Goal: Task Accomplishment & Management: Manage account settings

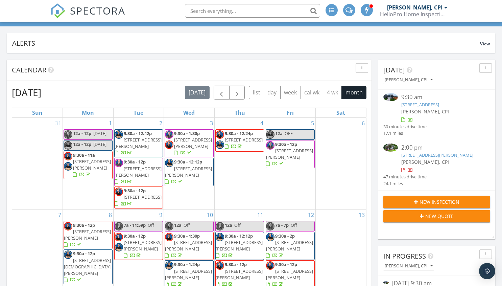
scroll to position [101, 0]
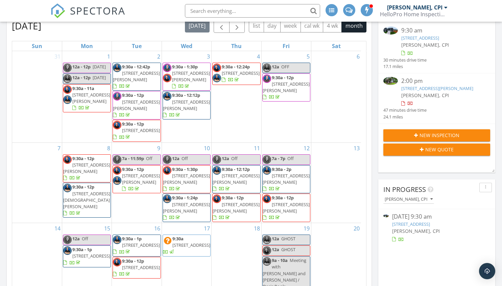
click at [414, 262] on div "In Progress [PERSON_NAME], CPI [DATE] 9:30 am [STREET_ADDRESS][PERSON_NAME]" at bounding box center [436, 243] width 117 height 128
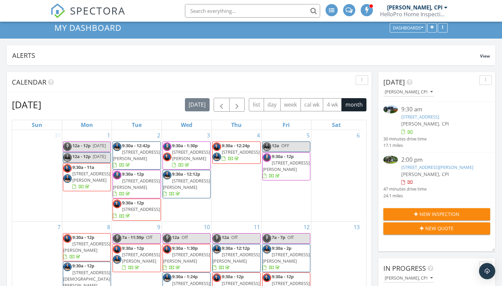
scroll to position [0, 0]
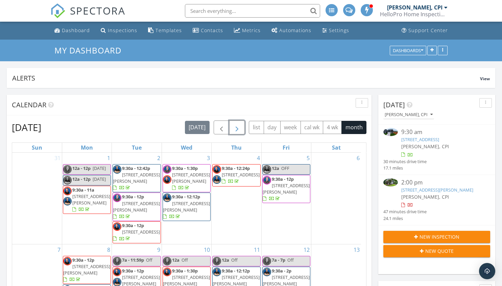
click at [237, 129] on span "button" at bounding box center [237, 127] width 8 height 8
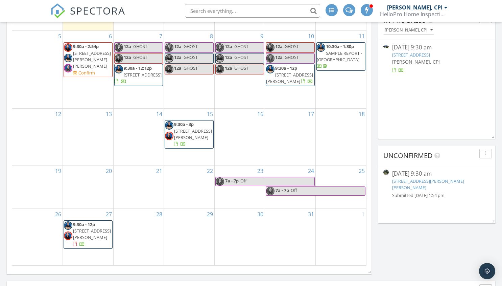
scroll to position [203, 0]
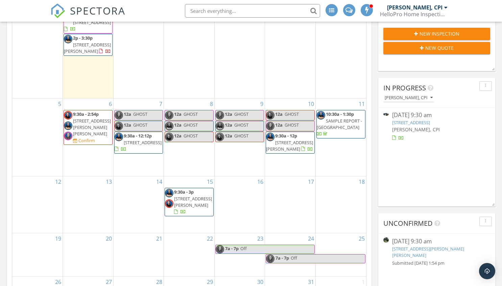
click at [439, 186] on div "In Progress [PERSON_NAME], CPI [DATE] 9:30 am [STREET_ADDRESS][PERSON_NAME]" at bounding box center [436, 142] width 117 height 128
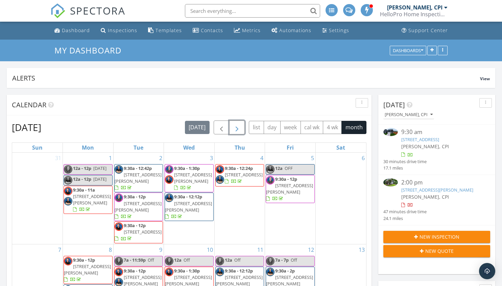
click at [240, 126] on span "button" at bounding box center [237, 127] width 8 height 8
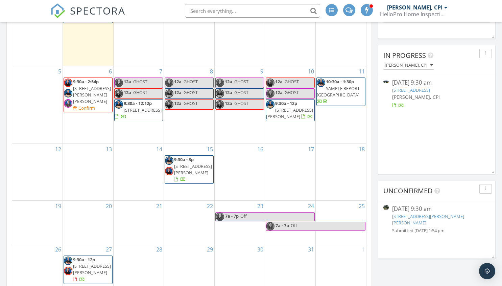
scroll to position [237, 0]
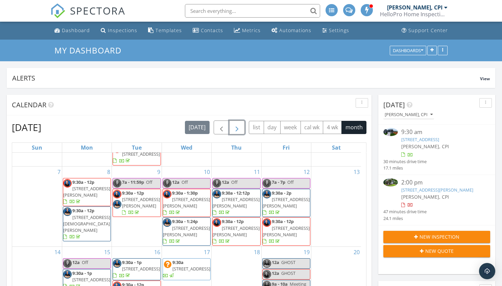
click at [234, 130] on span "button" at bounding box center [237, 127] width 8 height 8
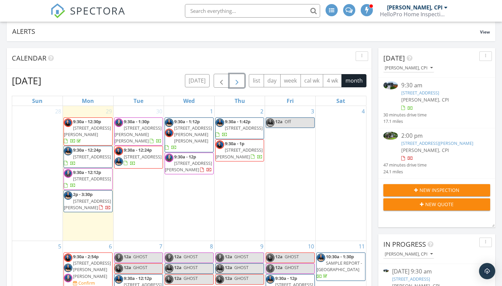
scroll to position [169, 0]
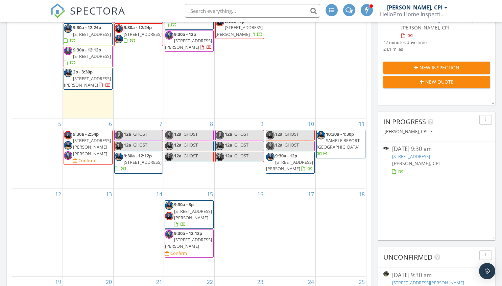
click at [408, 210] on div "In Progress James Andrews, CPI 09/29/25 9:30 am 117 Nearside Drive LOT 414, Fou…" at bounding box center [436, 176] width 117 height 128
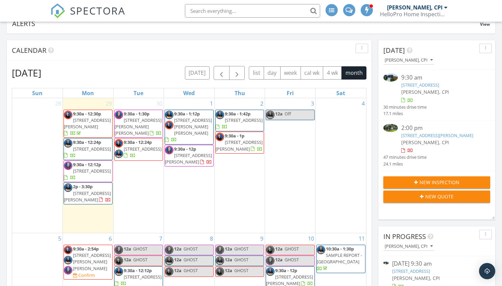
scroll to position [34, 0]
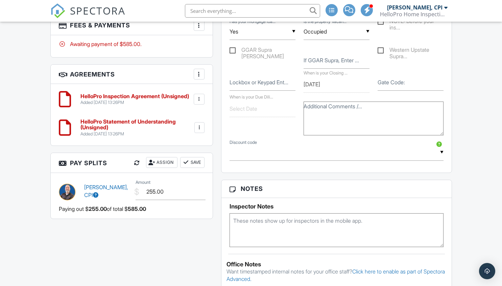
scroll to position [507, 0]
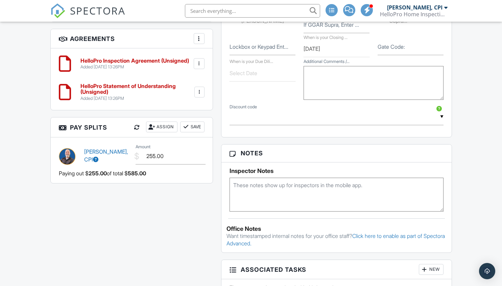
click at [328, 76] on textarea "Additional Comments /..." at bounding box center [374, 83] width 140 height 34
click at [307, 75] on textarea "Builder:" at bounding box center [374, 83] width 140 height 34
drag, startPoint x: 308, startPoint y: 73, endPoint x: 352, endPoint y: 71, distance: 43.3
click at [352, 71] on textarea "NO Realtor used Builder:" at bounding box center [374, 83] width 140 height 34
click at [345, 81] on textarea "Client is NOT using a Realtor. Builder:" at bounding box center [374, 83] width 140 height 34
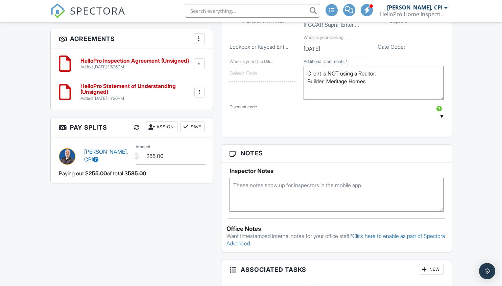
paste textarea "501 Stone Pne Dr, Pendleton, SC 29670"
click at [393, 84] on textarea "Client is NOT using a Realtor. Builder: Meritage Homes 501 Stone Pne Dr, Pendle…" at bounding box center [374, 83] width 140 height 34
paste textarea "209-1963"
click at [420, 90] on textarea "Client is NOT using a Realtor. Builder: Meritage Homes 864-209-1963 501 Stone P…" at bounding box center [374, 83] width 140 height 34
click at [306, 82] on textarea "Client is NOT using a Realtor. Builder: Meritage Homes 864-209-1963 501 Stone P…" at bounding box center [374, 83] width 140 height 34
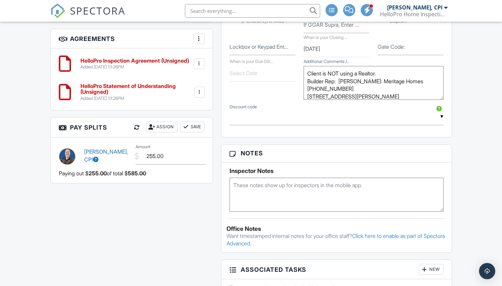
type textarea "Client is NOT using a Realtor. Builder Rep: Danielle Builder: Meritage Homes 86…"
click at [468, 148] on div "Dashboard Inspections Templates Contacts Metrics Automations Settings Support C…" at bounding box center [251, 30] width 502 height 1031
click at [469, 129] on div "Dashboard Inspections Templates Contacts Metrics Automations Settings Support C…" at bounding box center [251, 30] width 502 height 1031
click at [492, 190] on div "Dashboard Inspections Templates Contacts Metrics Automations Settings Support C…" at bounding box center [251, 30] width 502 height 1031
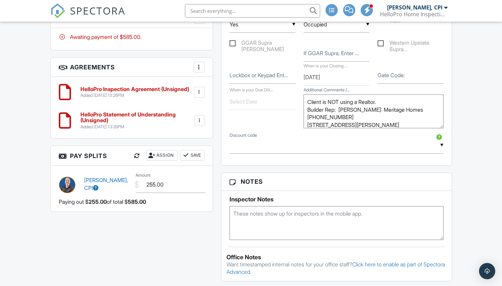
scroll to position [439, 0]
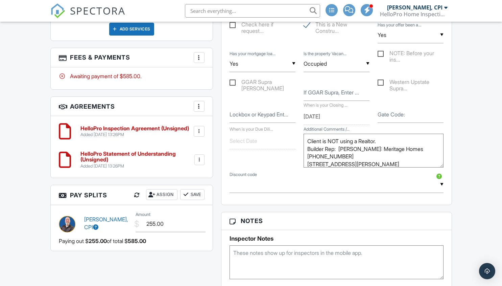
click at [366, 148] on textarea "Client is NOT using a Realtor. Builder Rep: Danielle Builder: Meritage Homes 86…" at bounding box center [374, 151] width 140 height 34
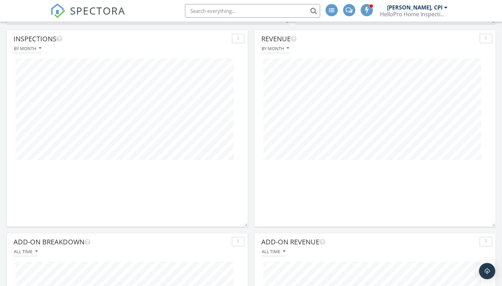
scroll to position [237, 0]
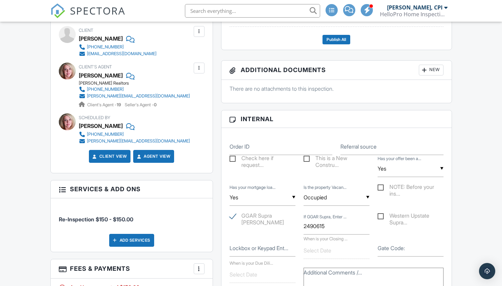
scroll to position [152, 0]
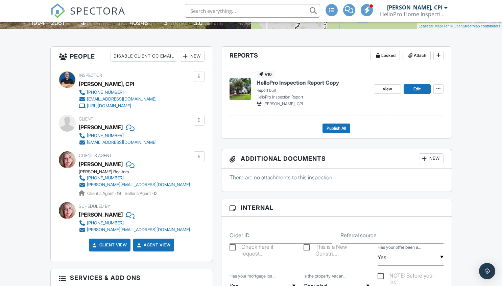
click at [198, 119] on div at bounding box center [199, 120] width 7 height 7
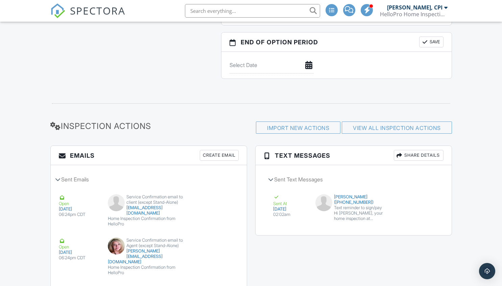
scroll to position [828, 0]
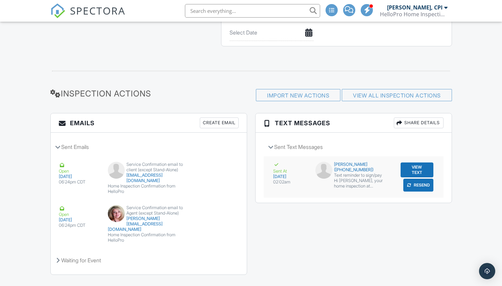
click at [418, 185] on button "Resend" at bounding box center [418, 184] width 30 height 13
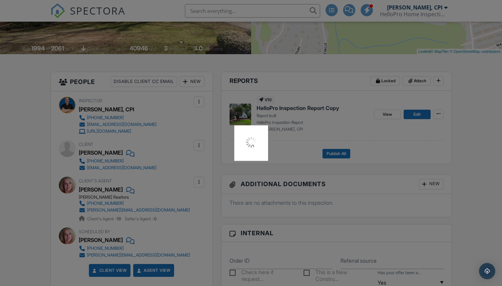
scroll to position [118, 0]
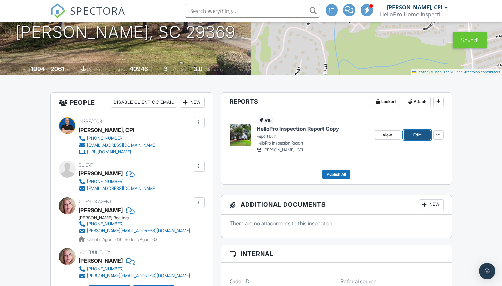
click at [416, 135] on span "Edit" at bounding box center [416, 135] width 7 height 7
